Goal: Information Seeking & Learning: Learn about a topic

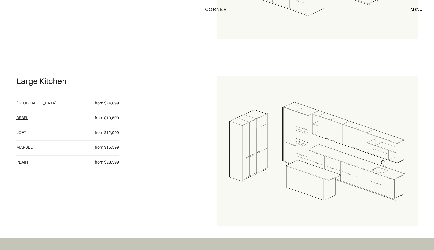
scroll to position [593, 0]
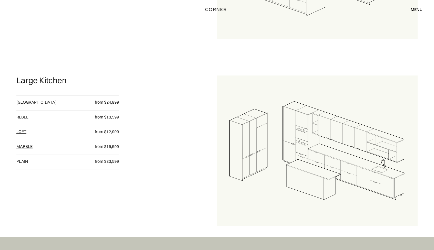
click at [25, 129] on link "loft" at bounding box center [21, 131] width 10 height 5
click at [28, 115] on div "Rebel" at bounding box center [50, 119] width 68 height 8
click at [27, 115] on link "Rebel" at bounding box center [22, 117] width 12 height 5
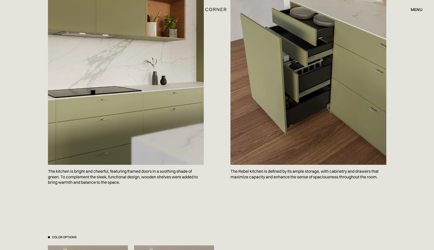
scroll to position [313, 0]
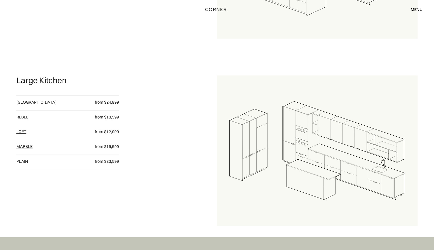
click at [28, 159] on link "plain" at bounding box center [22, 161] width 12 height 5
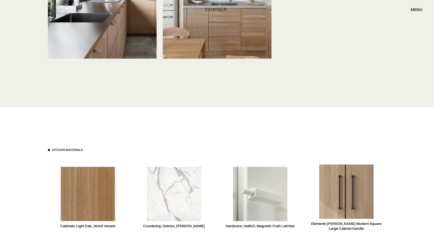
scroll to position [1370, 0]
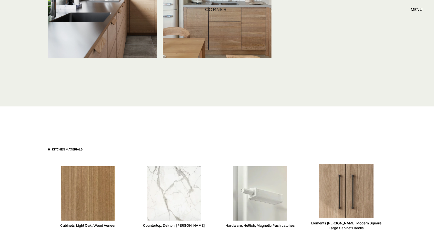
click at [180, 228] on div "Countertop, Dekton, [PERSON_NAME]" at bounding box center [174, 225] width 62 height 5
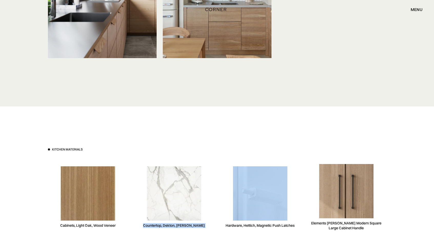
click at [180, 228] on div "Countertop, Dekton, Vigil" at bounding box center [174, 225] width 62 height 5
copy div "Countertop, Dekton, Vigil"
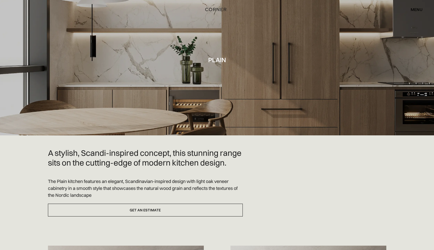
scroll to position [0, 0]
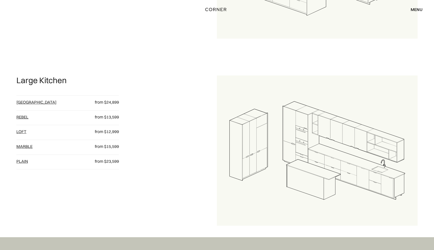
scroll to position [593, 0]
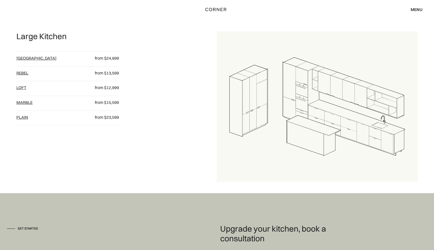
scroll to position [751, 0]
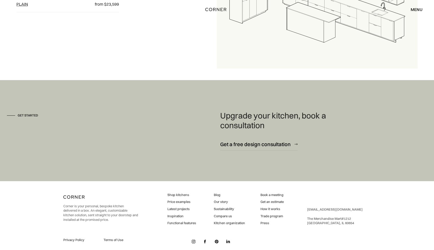
click at [178, 193] on link "Shop kitchens" at bounding box center [181, 195] width 29 height 5
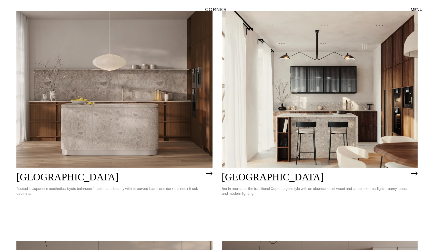
scroll to position [302, 0]
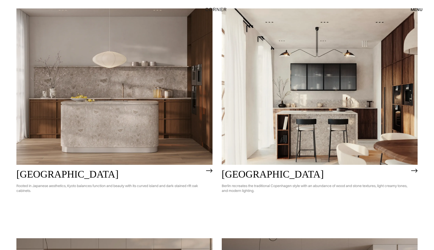
click at [157, 117] on img at bounding box center [114, 86] width 196 height 157
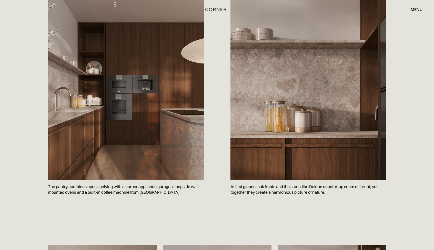
scroll to position [555, 0]
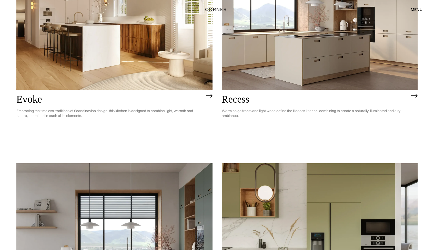
scroll to position [838, 0]
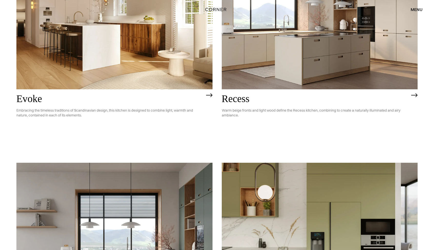
click at [136, 53] on img at bounding box center [114, 11] width 196 height 157
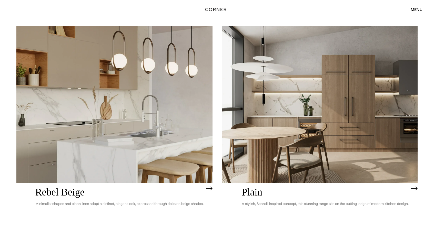
scroll to position [1205, 0]
click at [365, 116] on img at bounding box center [320, 104] width 196 height 157
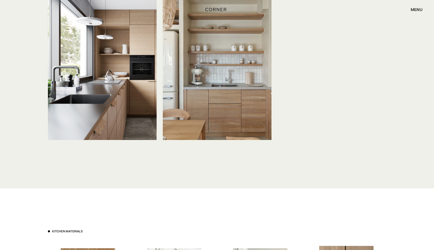
scroll to position [1285, 0]
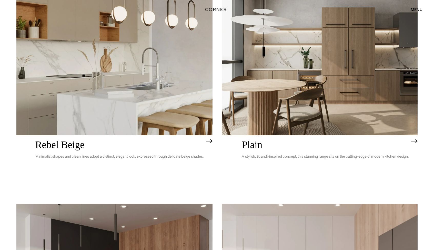
scroll to position [1221, 0]
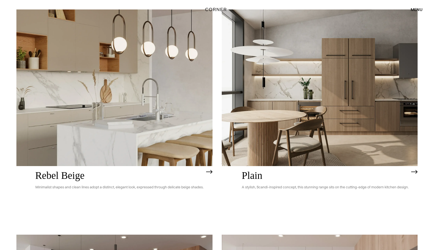
click at [304, 59] on img at bounding box center [320, 87] width 196 height 157
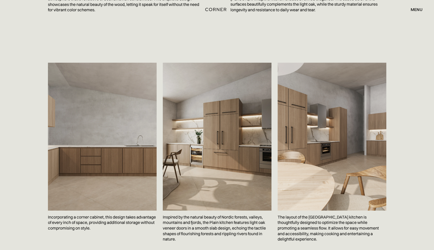
scroll to position [773, 0]
click at [308, 150] on img at bounding box center [331, 137] width 109 height 148
